Goal: Find specific page/section: Find specific page/section

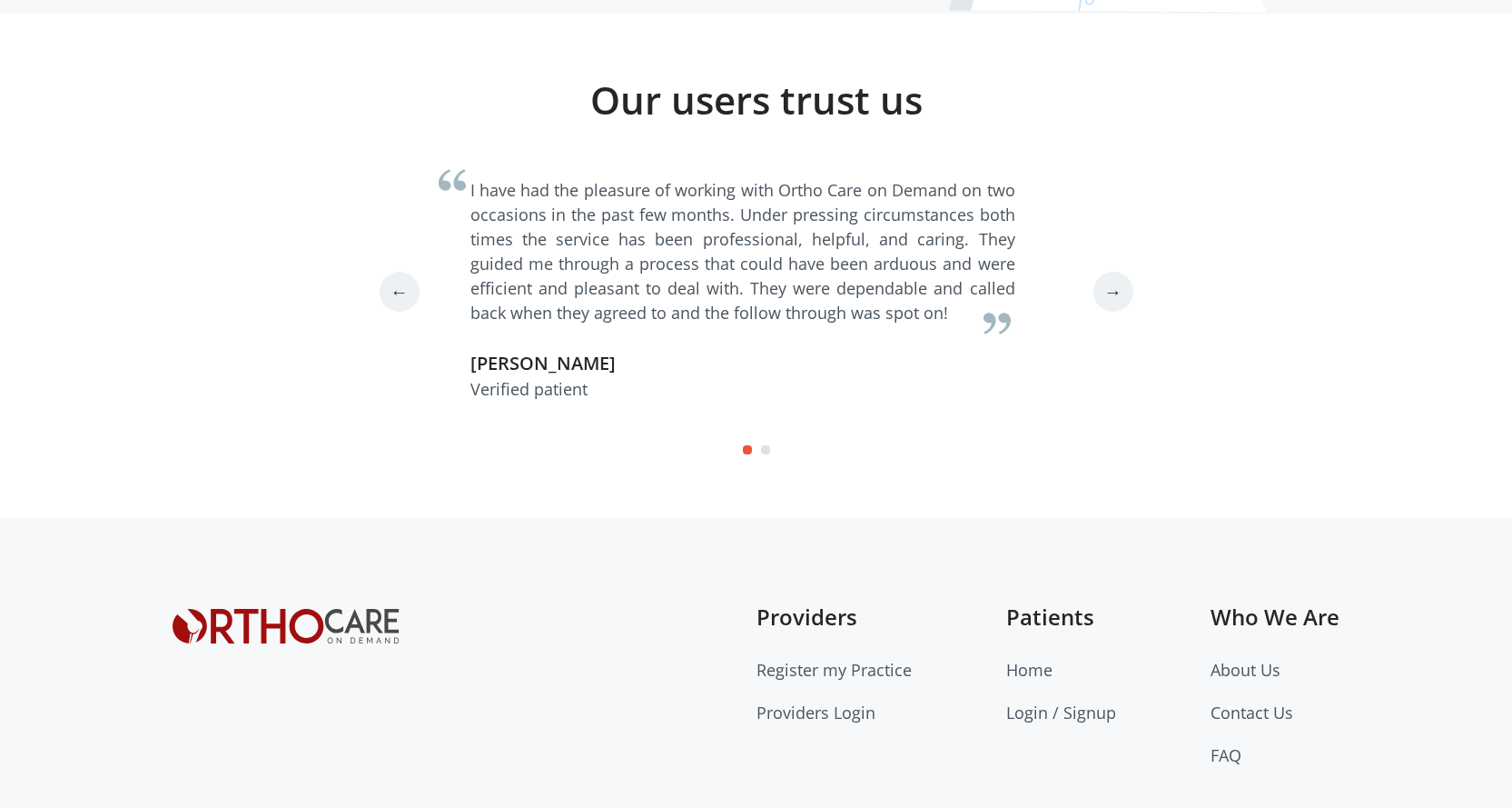
scroll to position [4996, 0]
click at [831, 699] on link "Providers Login" at bounding box center [816, 709] width 119 height 21
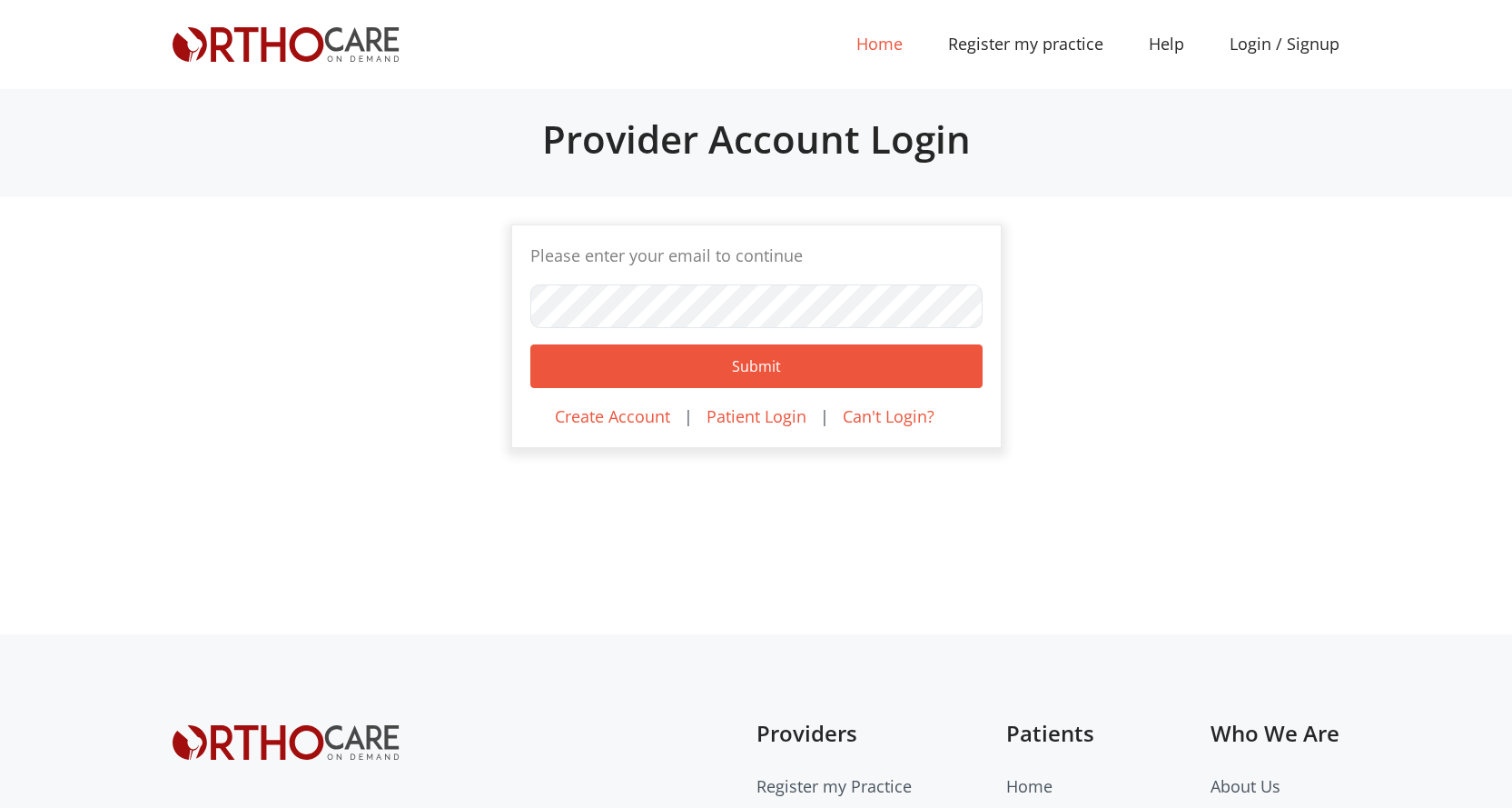
click at [880, 50] on link "Home (current)" at bounding box center [879, 44] width 92 height 41
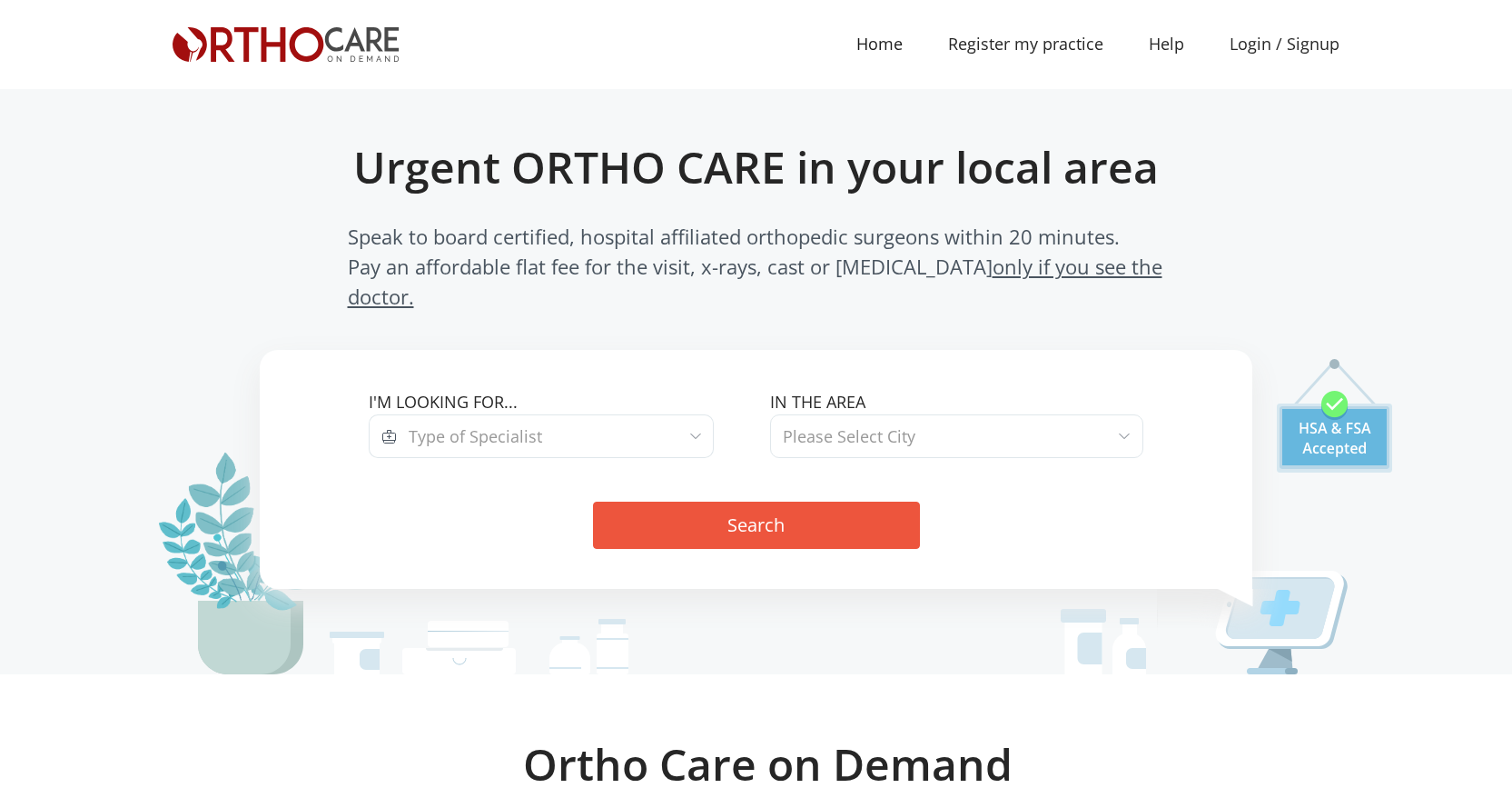
click at [522, 425] on span "Type of Specialist" at bounding box center [476, 435] width 134 height 21
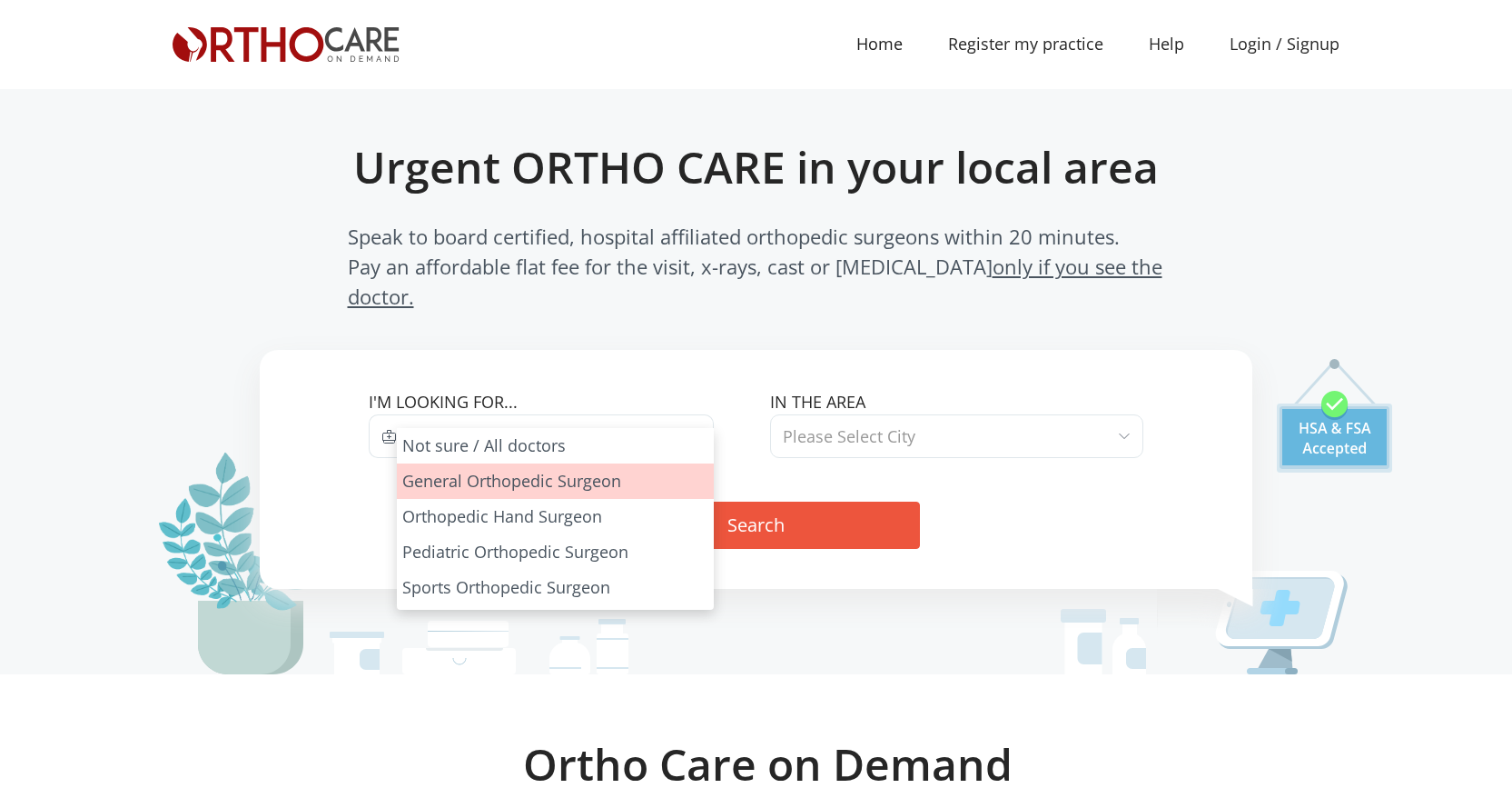
drag, startPoint x: 537, startPoint y: 486, endPoint x: 625, endPoint y: 458, distance: 92.3
select select "1"
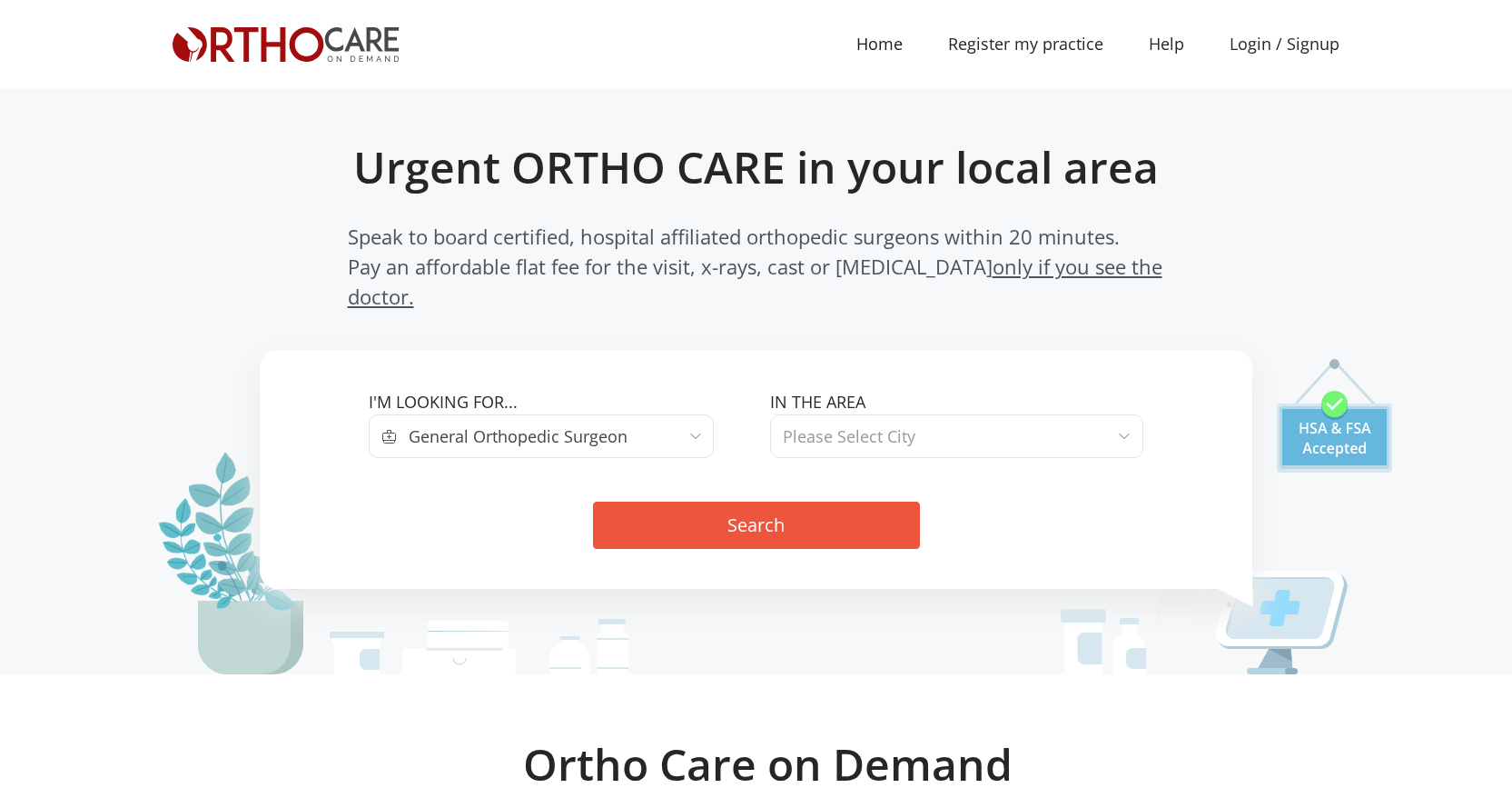
click at [909, 415] on span "Please Select City" at bounding box center [957, 436] width 374 height 44
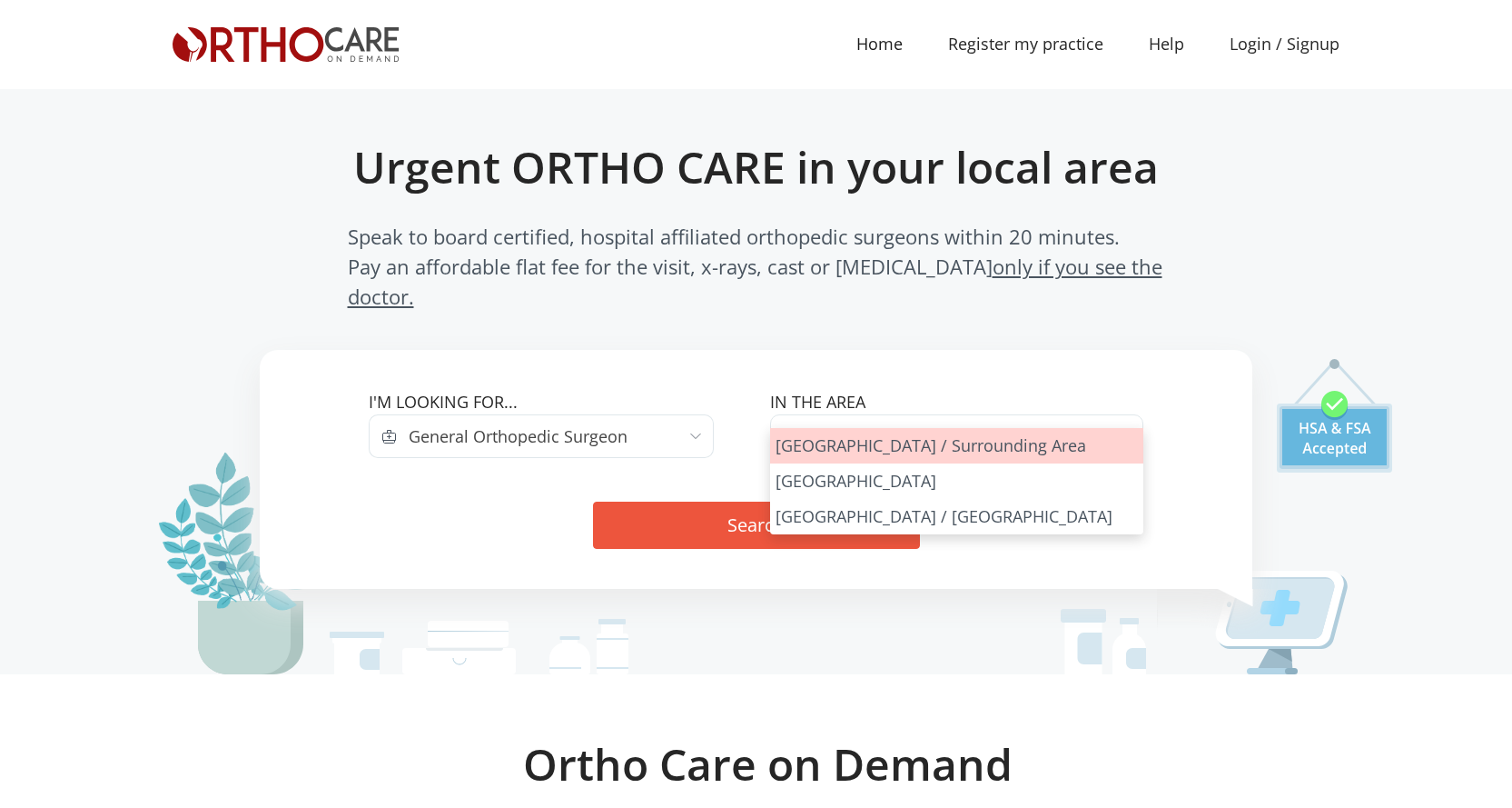
select select "Los Angeles"
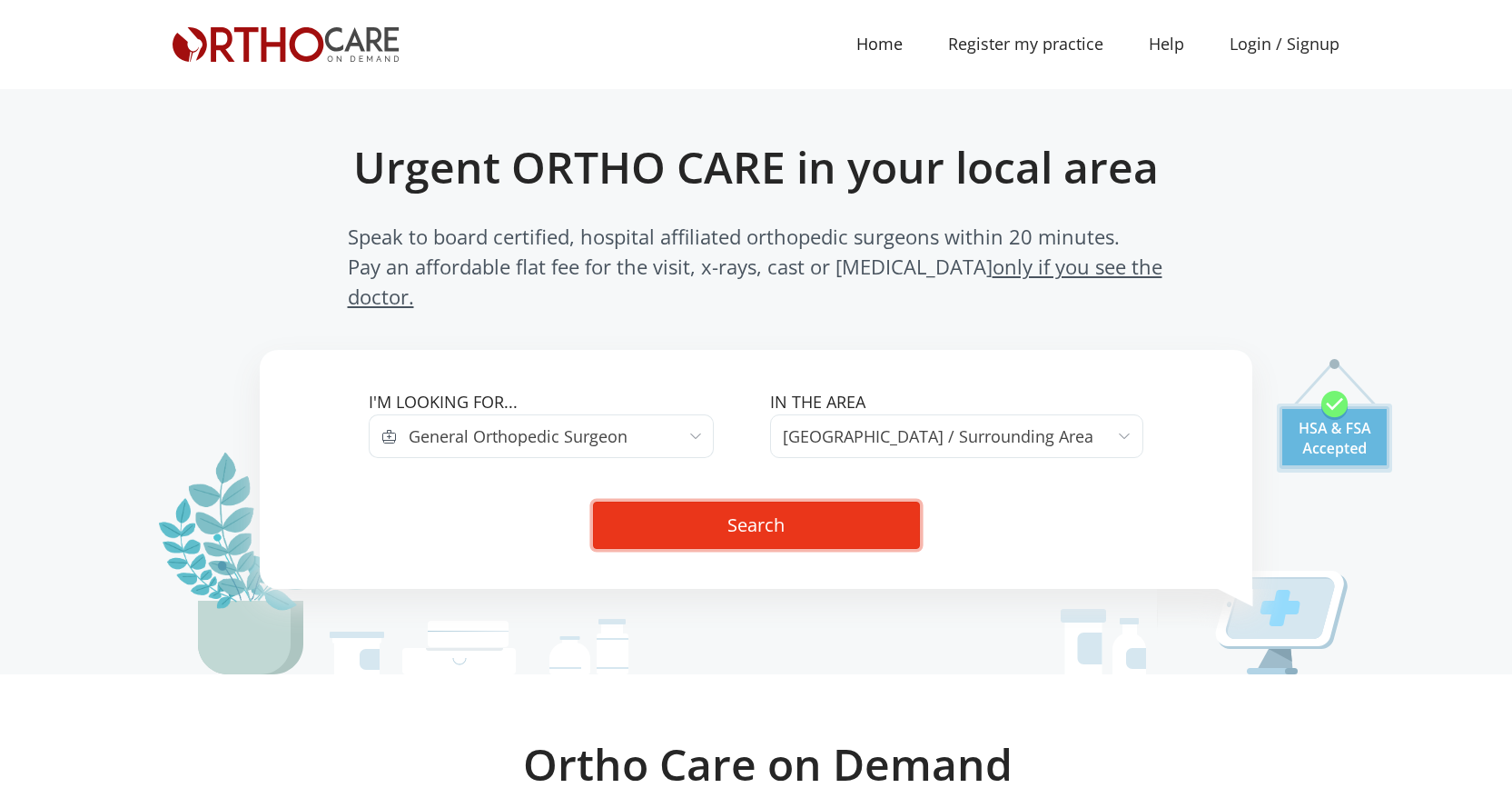
click at [857, 501] on button "Search" at bounding box center [756, 524] width 327 height 47
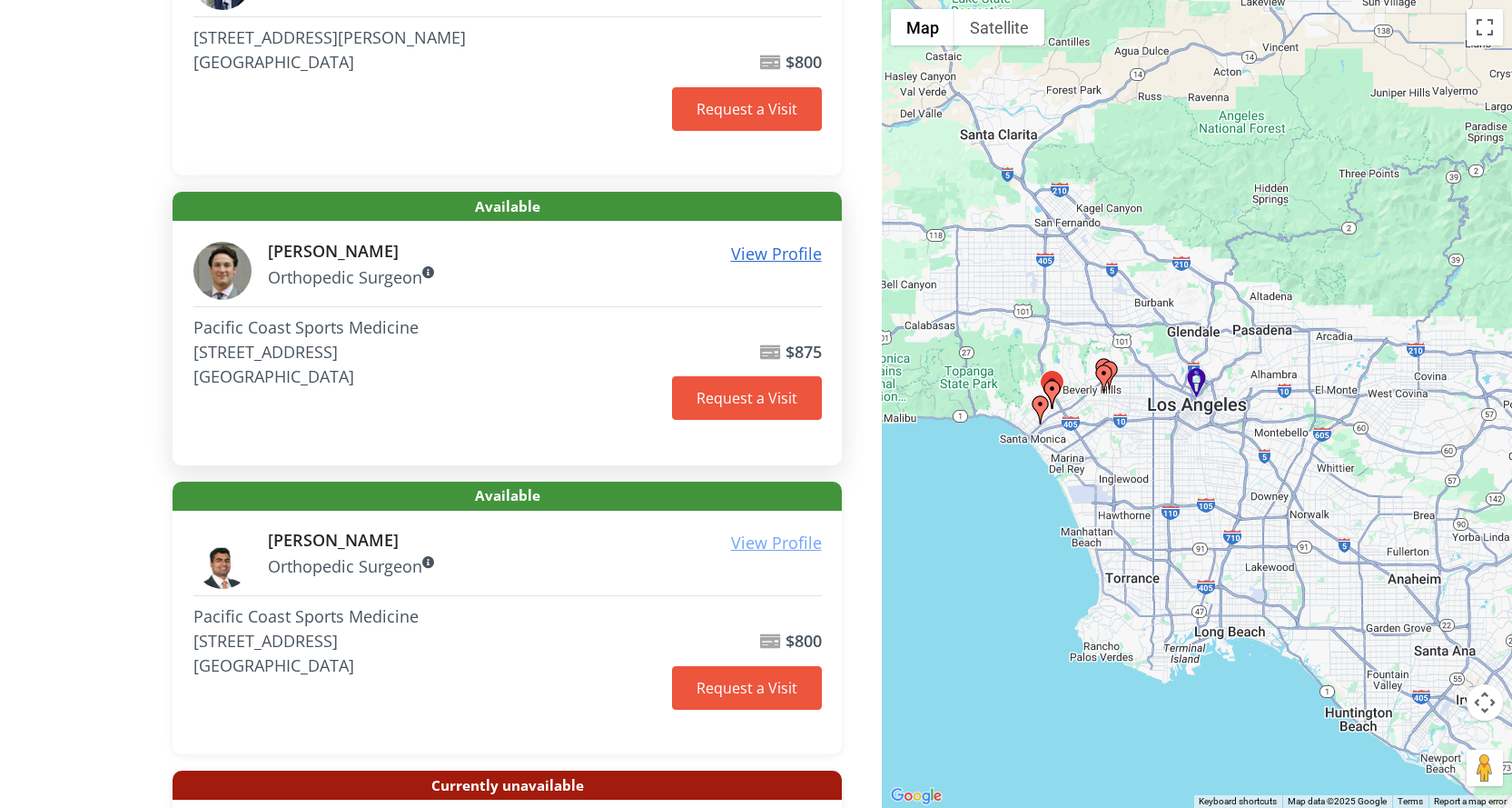
scroll to position [454, 0]
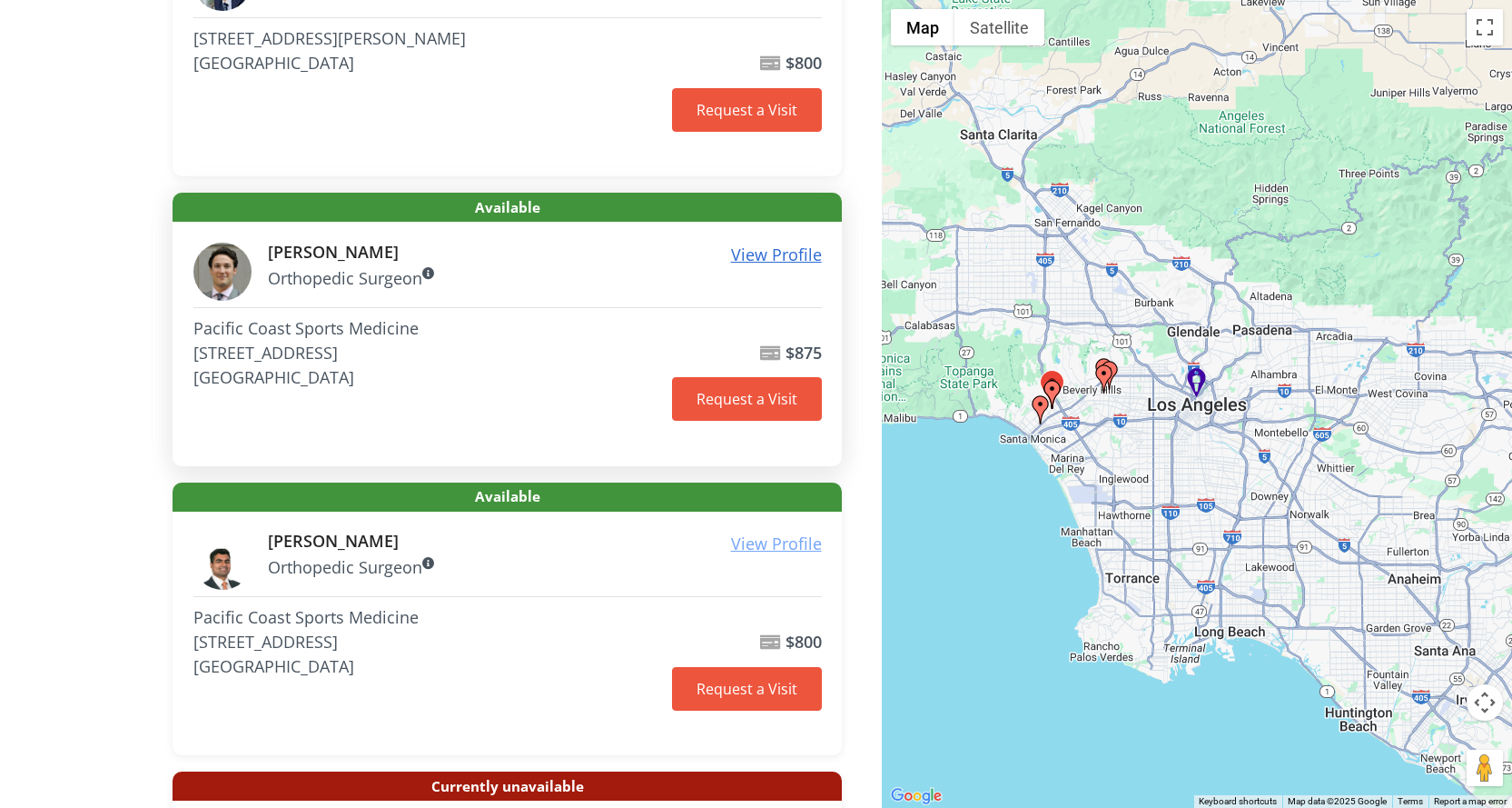
click at [788, 250] on u "View Profile" at bounding box center [777, 254] width 91 height 21
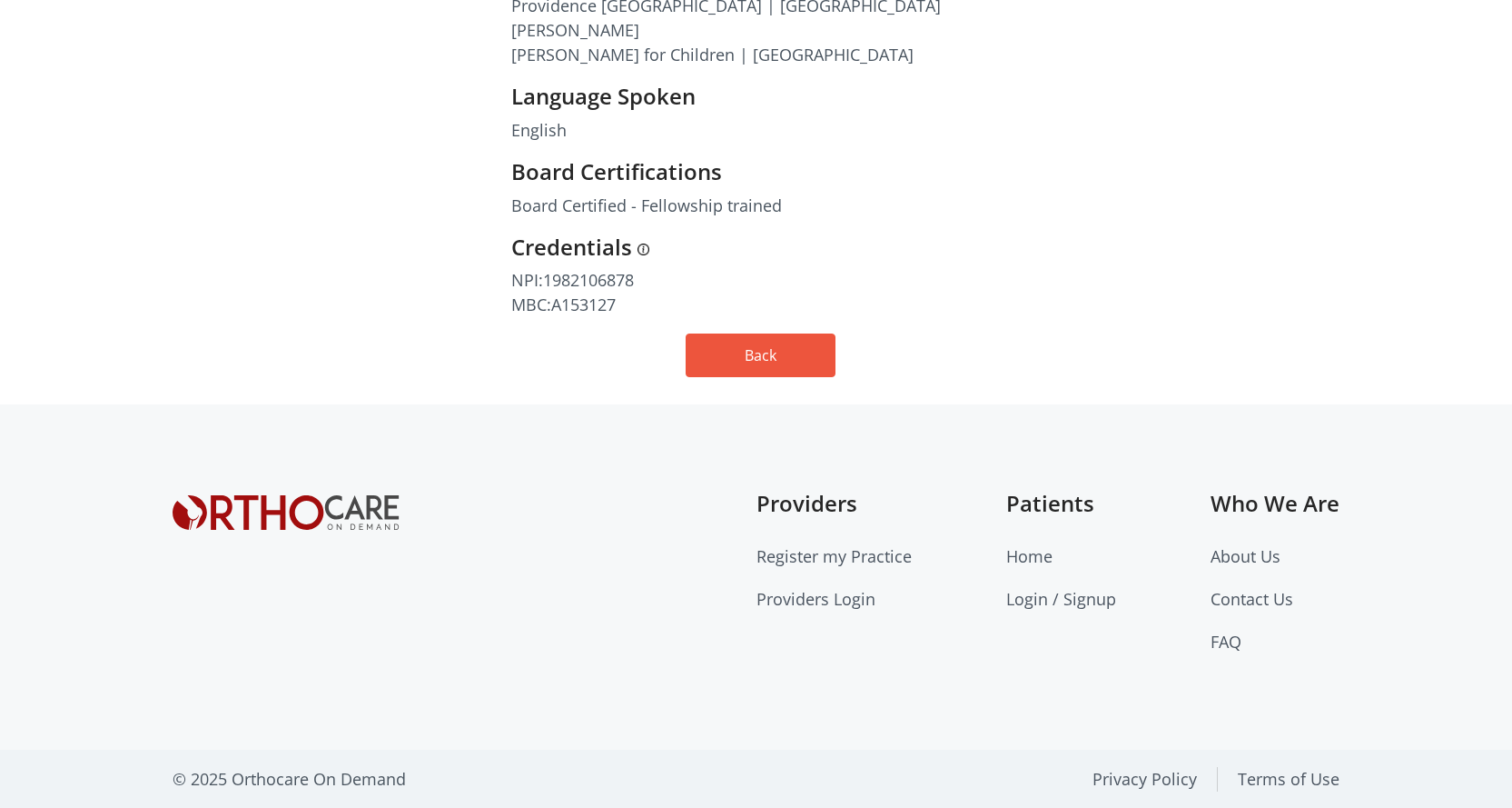
scroll to position [1195, 0]
